Goal: Task Accomplishment & Management: Use online tool/utility

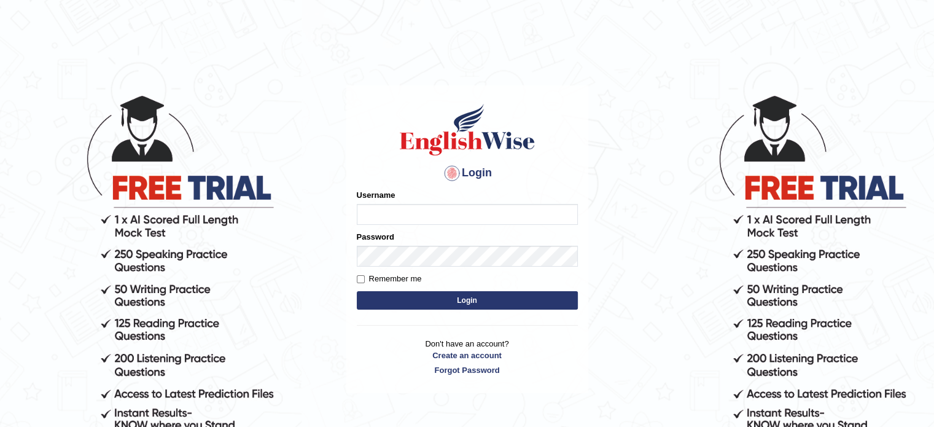
type input "Jonathan_parramatta"
click at [361, 277] on input "Remember me" at bounding box center [361, 279] width 8 height 8
checkbox input "true"
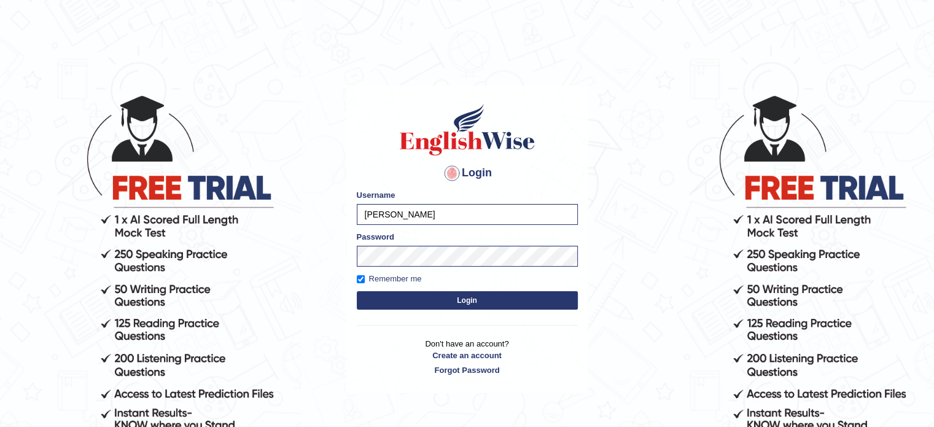
click at [376, 295] on button "Login" at bounding box center [467, 300] width 221 height 18
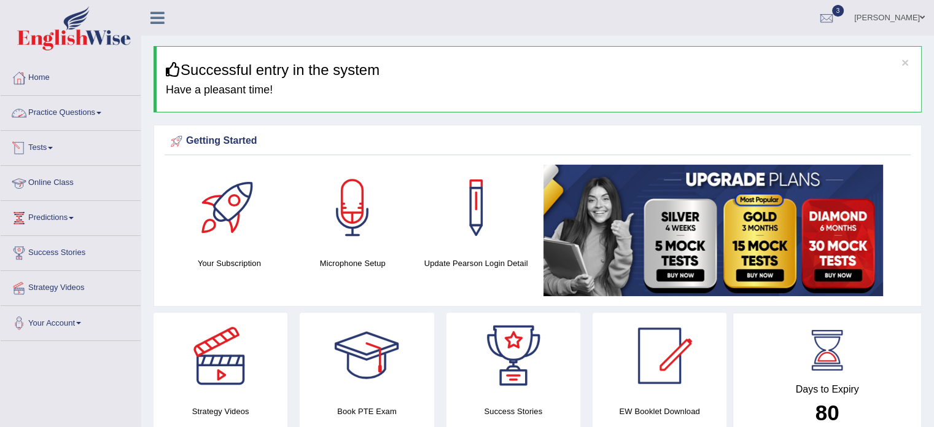
click at [39, 141] on link "Tests" at bounding box center [71, 146] width 140 height 31
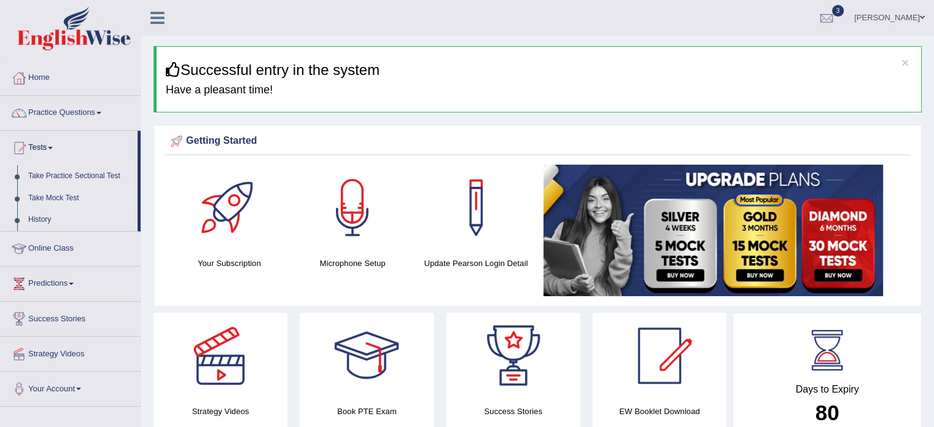
click at [45, 193] on link "Take Mock Test" at bounding box center [80, 198] width 115 height 22
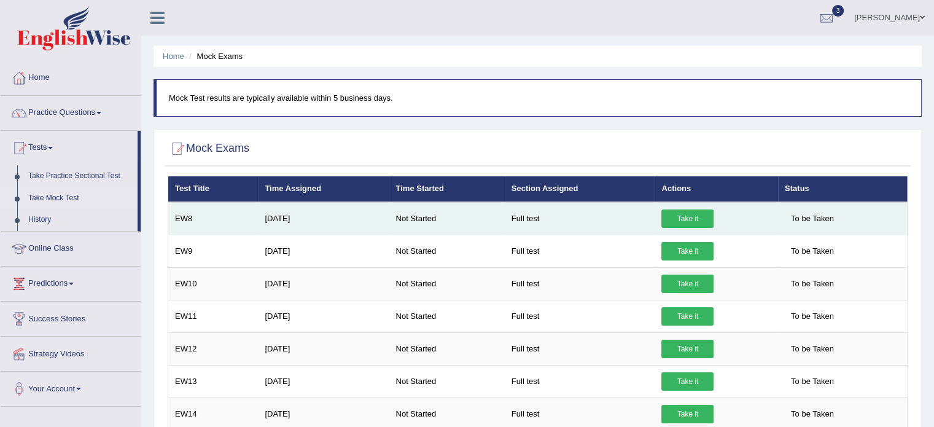
click at [693, 216] on link "Take it" at bounding box center [687, 218] width 52 height 18
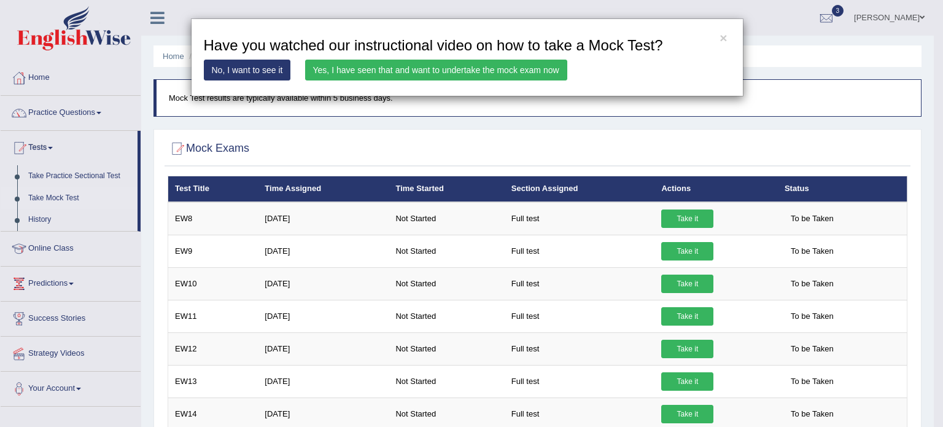
click at [405, 66] on link "Yes, I have seen that and want to undertake the mock exam now" at bounding box center [436, 70] width 262 height 21
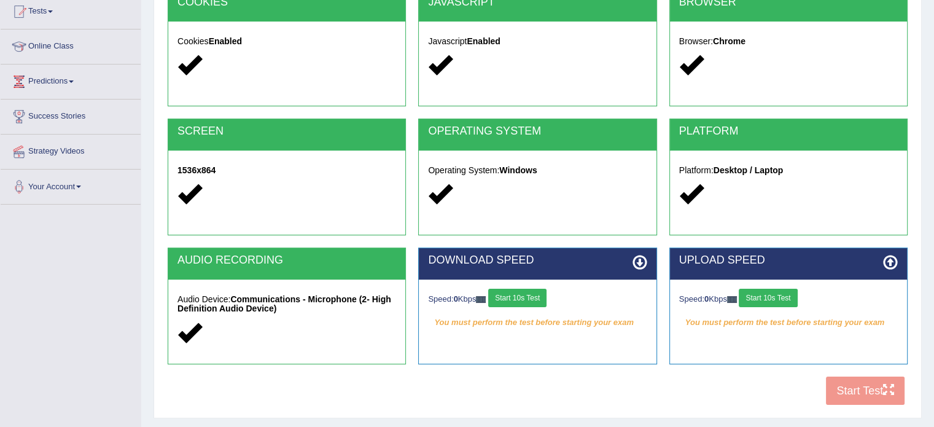
scroll to position [184, 0]
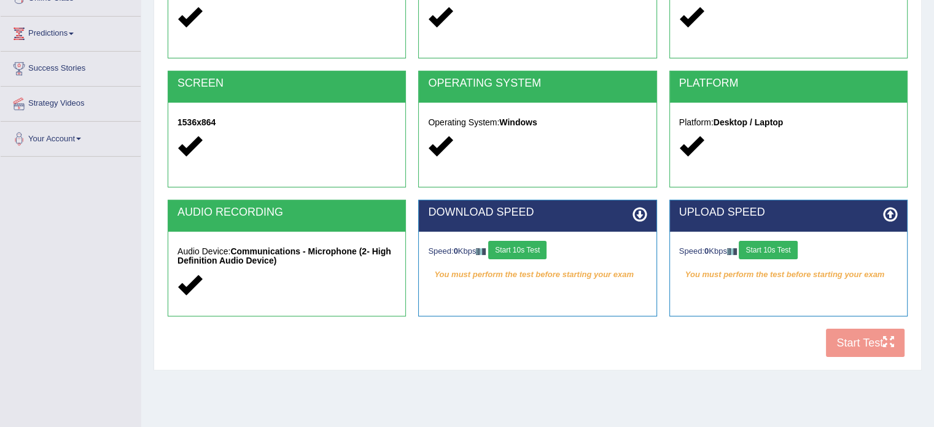
click at [533, 246] on button "Start 10s Test" at bounding box center [517, 250] width 58 height 18
click at [787, 247] on button "Start 10s Test" at bounding box center [768, 250] width 58 height 18
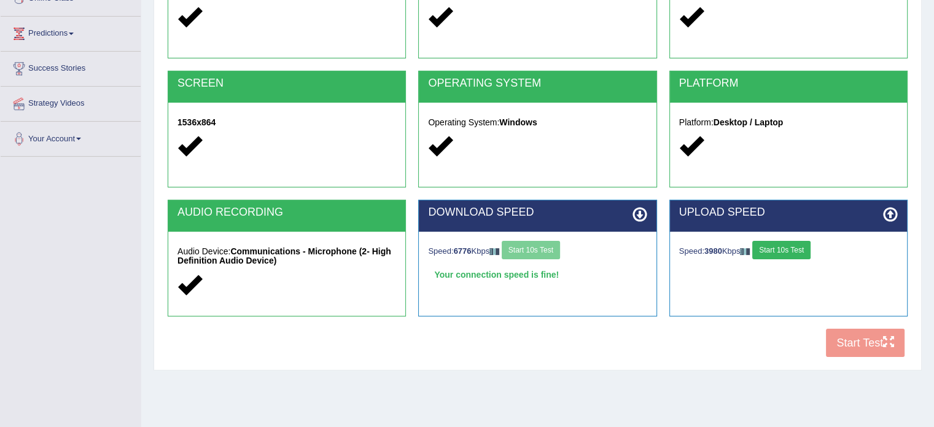
click at [777, 246] on button "Start 10s Test" at bounding box center [781, 250] width 58 height 18
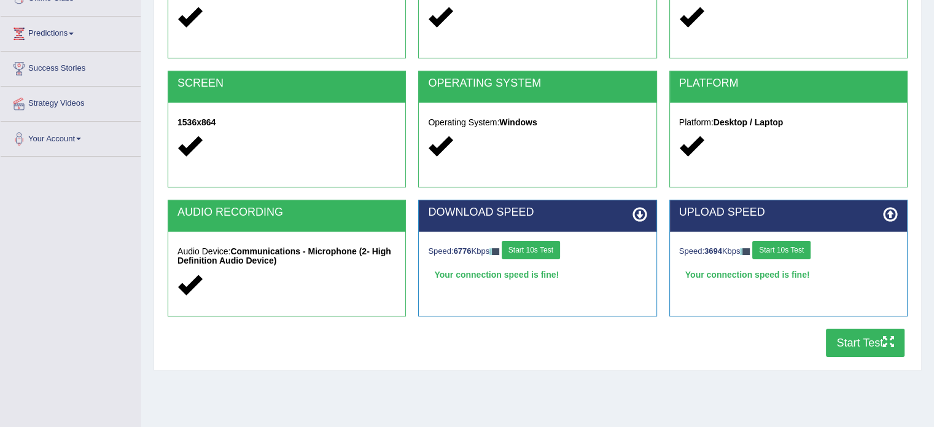
click at [852, 335] on button "Start Test" at bounding box center [865, 342] width 79 height 28
